Goal: Information Seeking & Learning: Learn about a topic

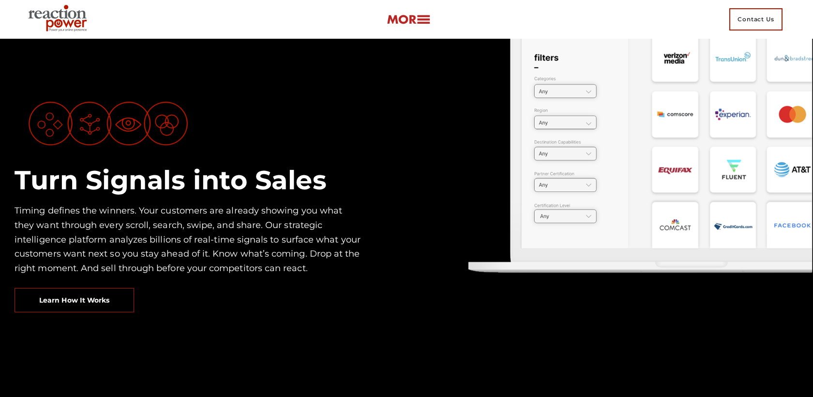
scroll to position [530, 0]
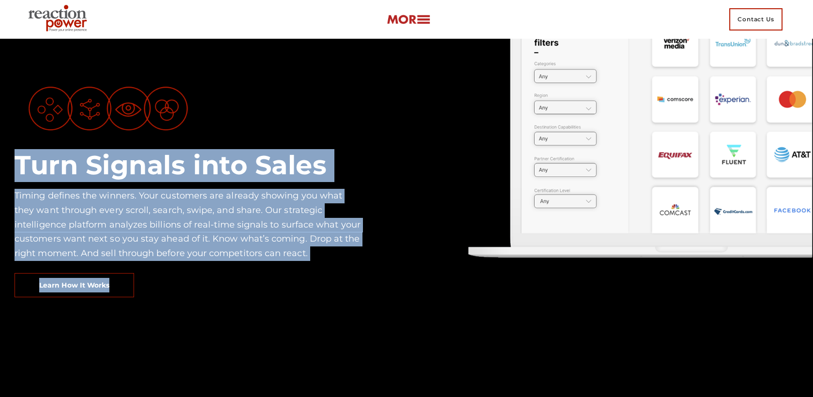
drag, startPoint x: 143, startPoint y: 293, endPoint x: 16, endPoint y: 165, distance: 179.6
click at [16, 165] on div "Turn Signals into Sales Timing defines the winners. Your customers are already …" at bounding box center [203, 181] width 406 height 256
copy div "Turn Signals into Sales Timing defines the winners. Your customers are already …"
